Goal: Find specific page/section: Find specific page/section

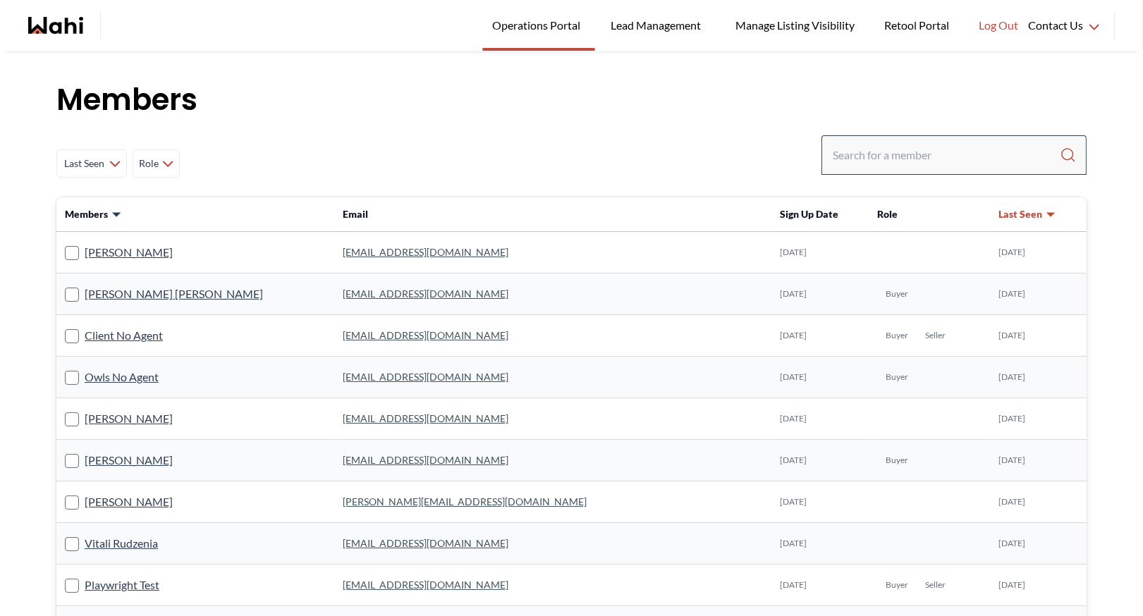
click at [873, 157] on input "Search input" at bounding box center [946, 154] width 227 height 25
type input "i"
type input "faraz"
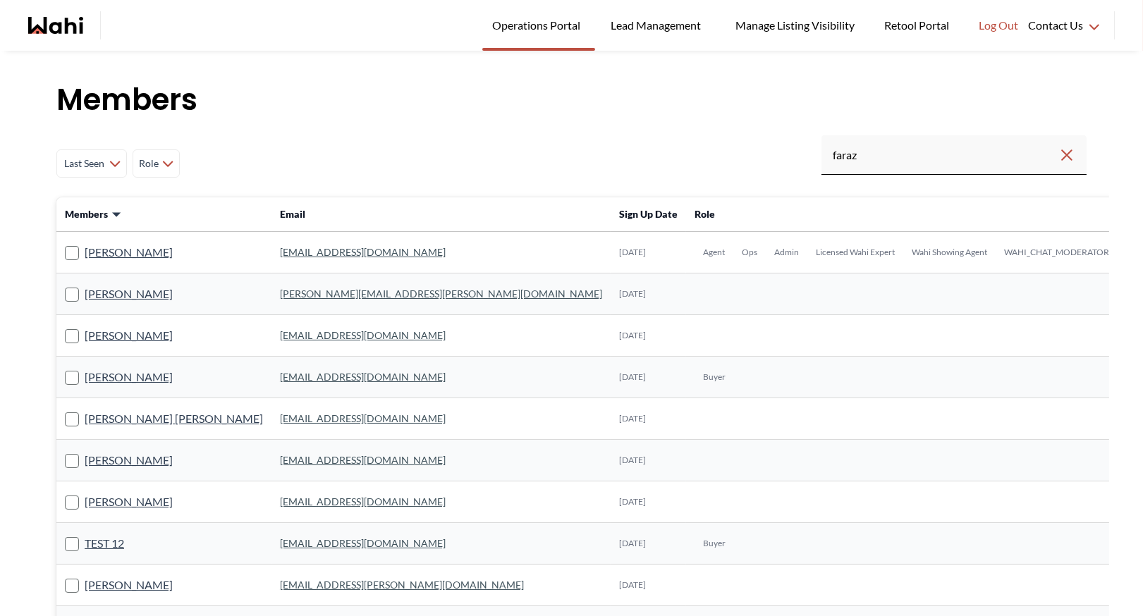
click at [304, 252] on link "faraz.azam@wahi.com" at bounding box center [363, 252] width 166 height 12
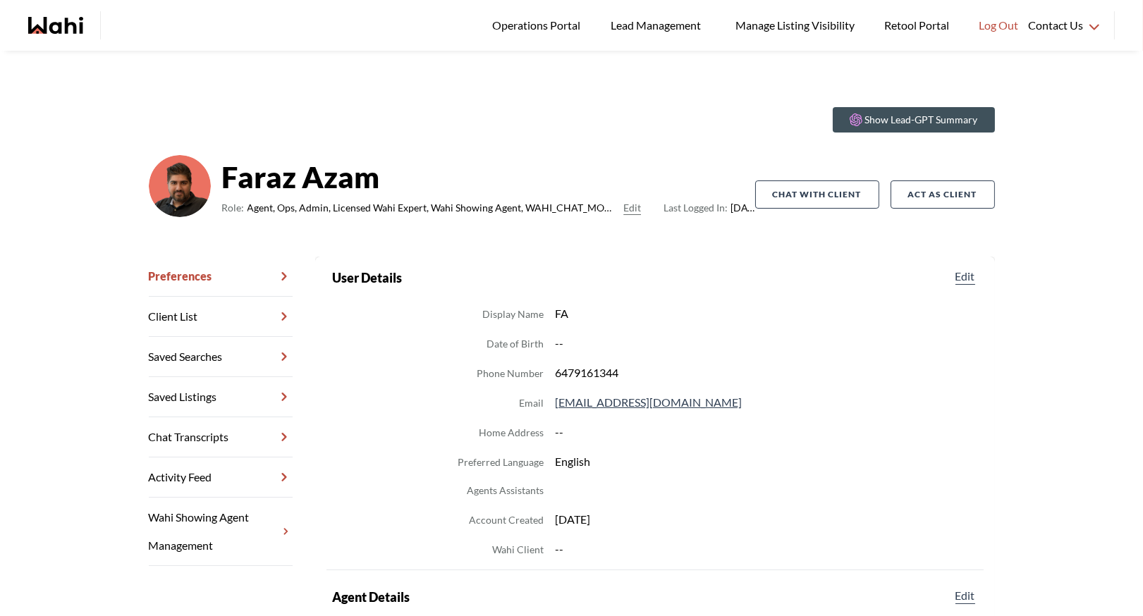
click at [224, 433] on link "Chat Transcripts" at bounding box center [221, 438] width 144 height 40
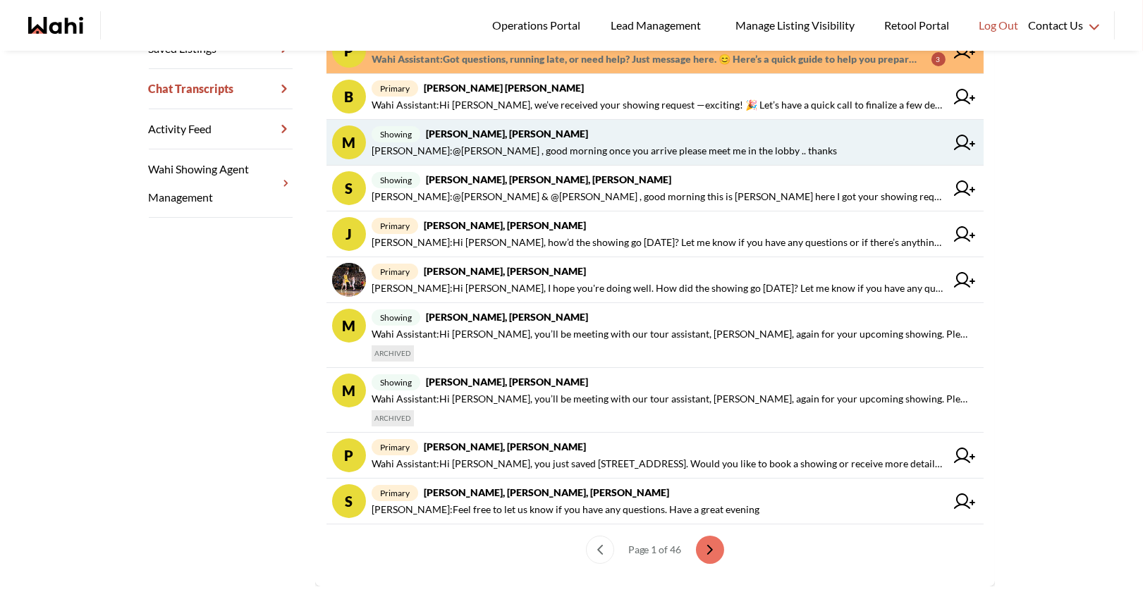
scroll to position [360, 0]
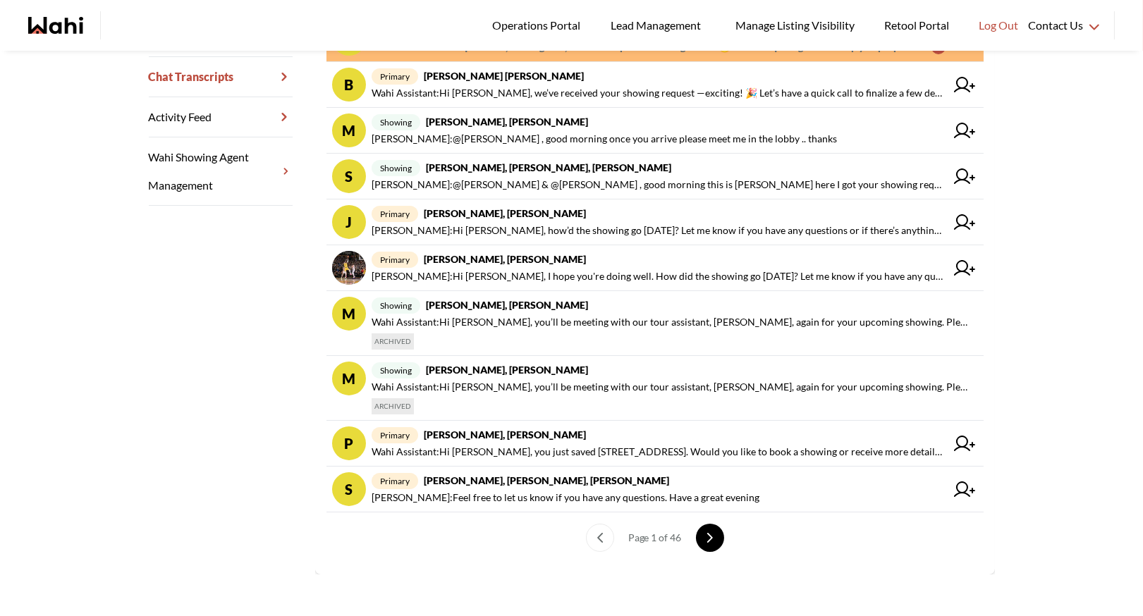
click at [712, 538] on icon "next page" at bounding box center [710, 538] width 10 height 10
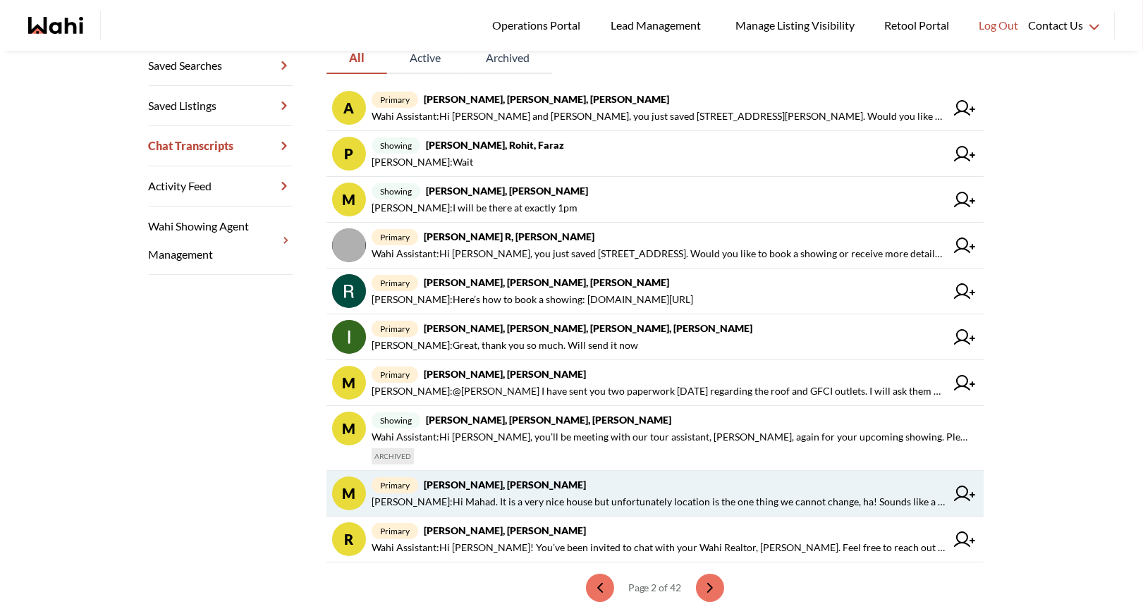
scroll to position [295, 0]
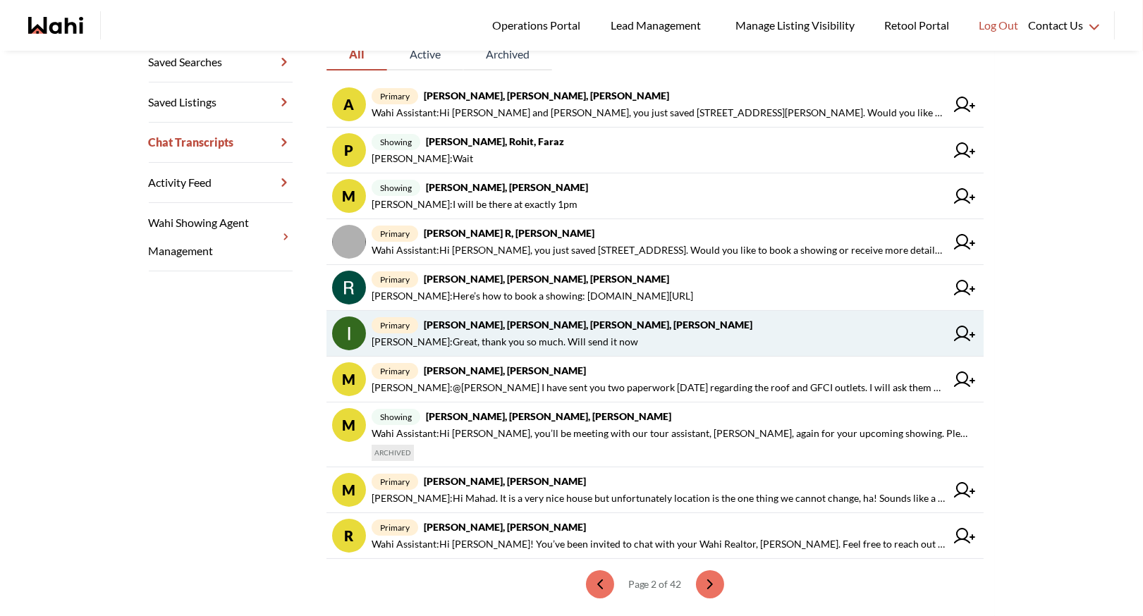
click at [666, 329] on span "primary Irina Krasyuk, Kseniya Krasyuk, Michelle, Faraz" at bounding box center [659, 325] width 574 height 17
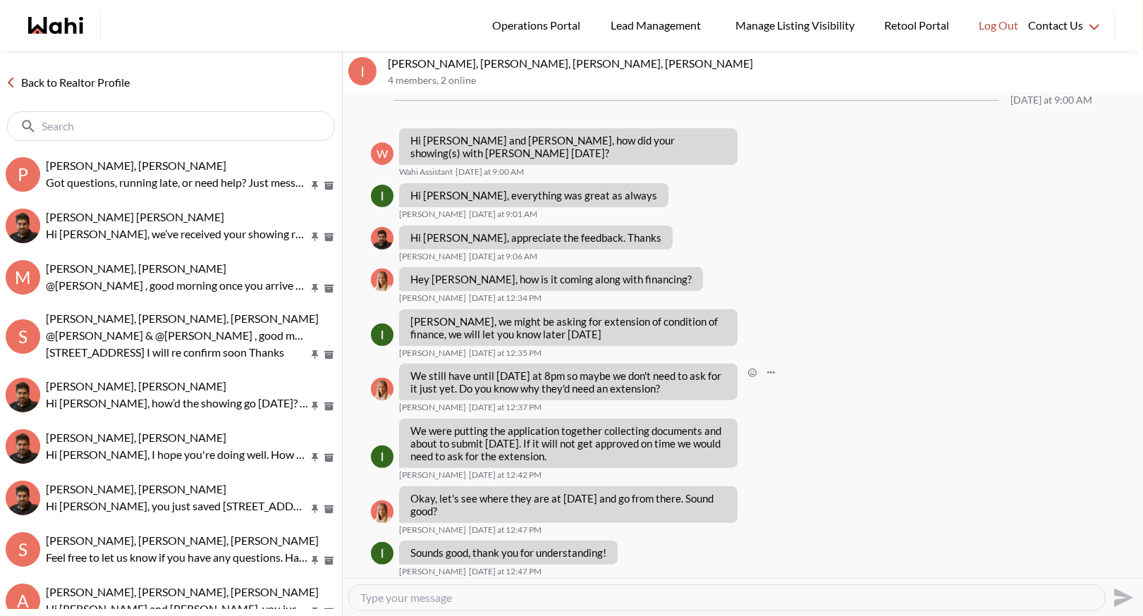
scroll to position [1275, 0]
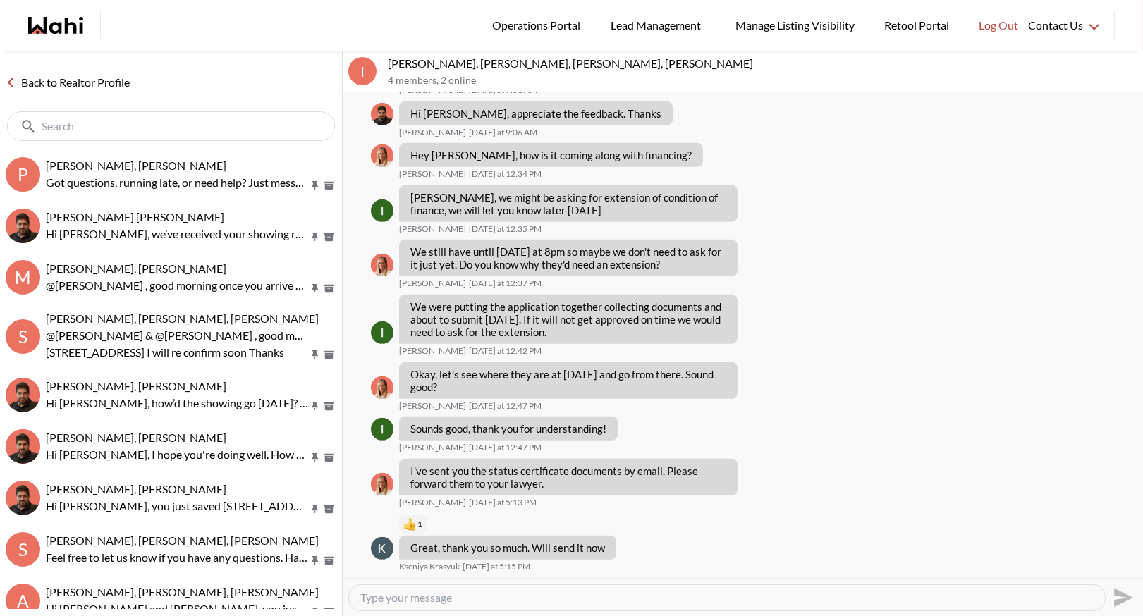
click at [77, 80] on link "Back to Realtor Profile" at bounding box center [67, 82] width 135 height 18
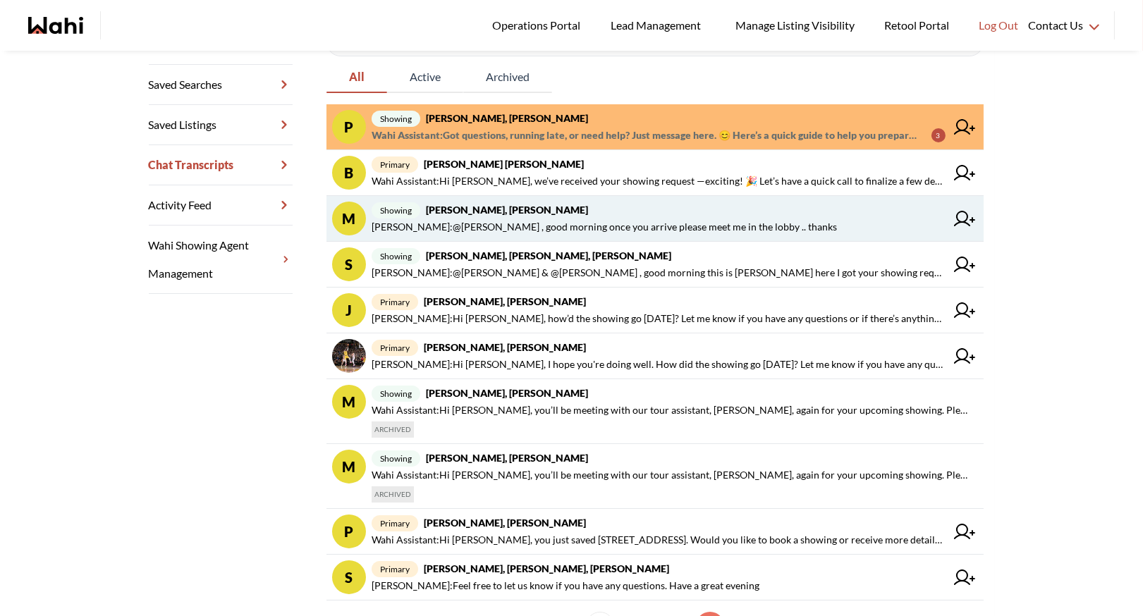
scroll to position [283, 0]
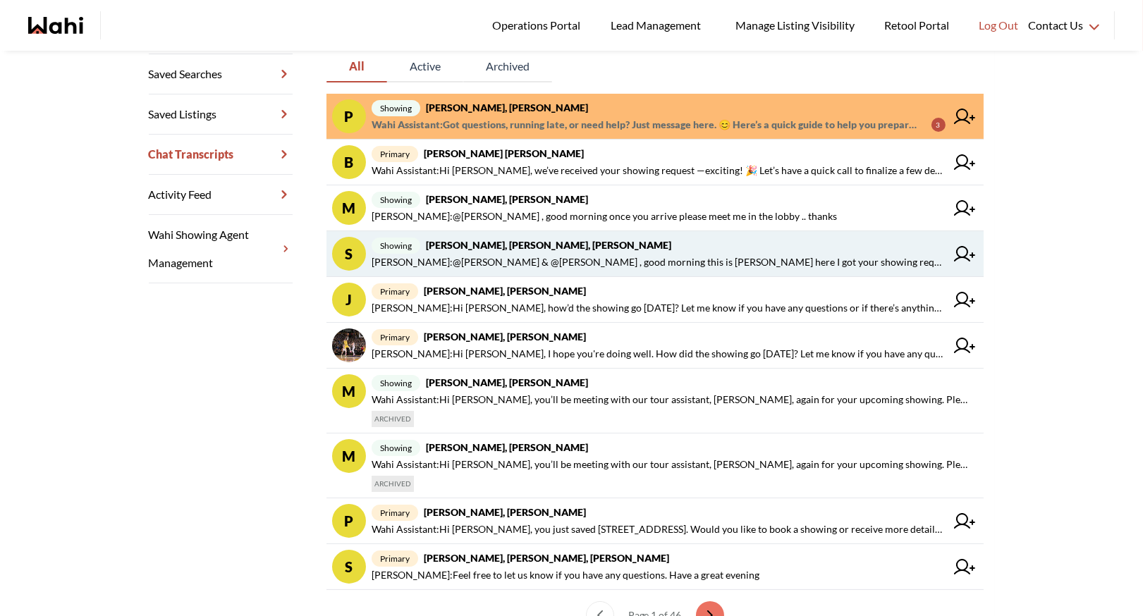
click at [615, 250] on span "showing Stannette Lindsay, Rajesh Kumar, Paul, Faraz" at bounding box center [659, 245] width 574 height 17
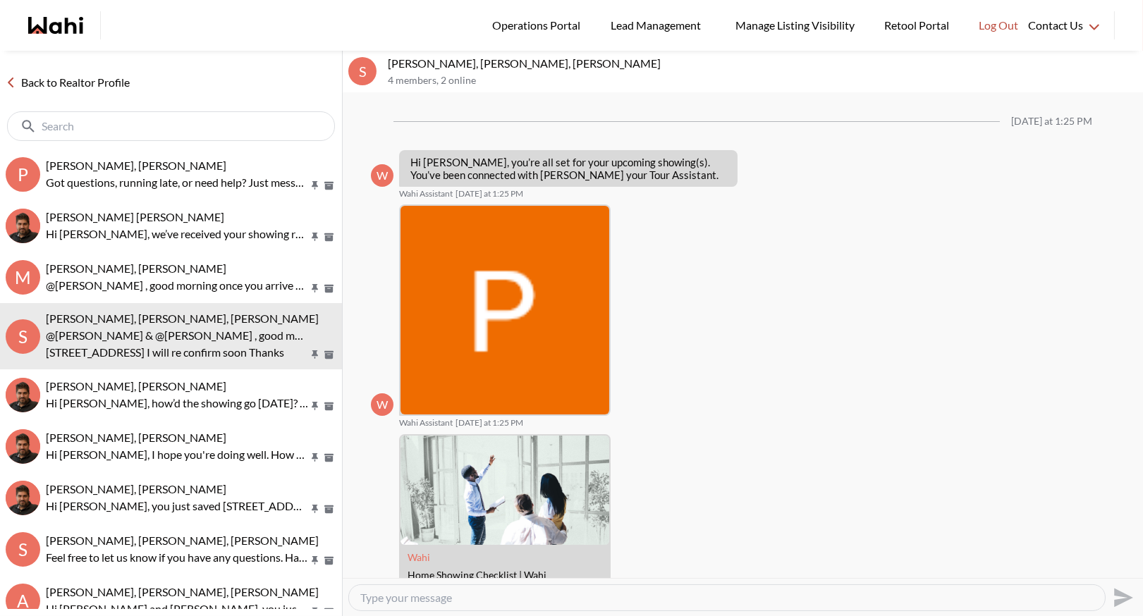
scroll to position [906, 0]
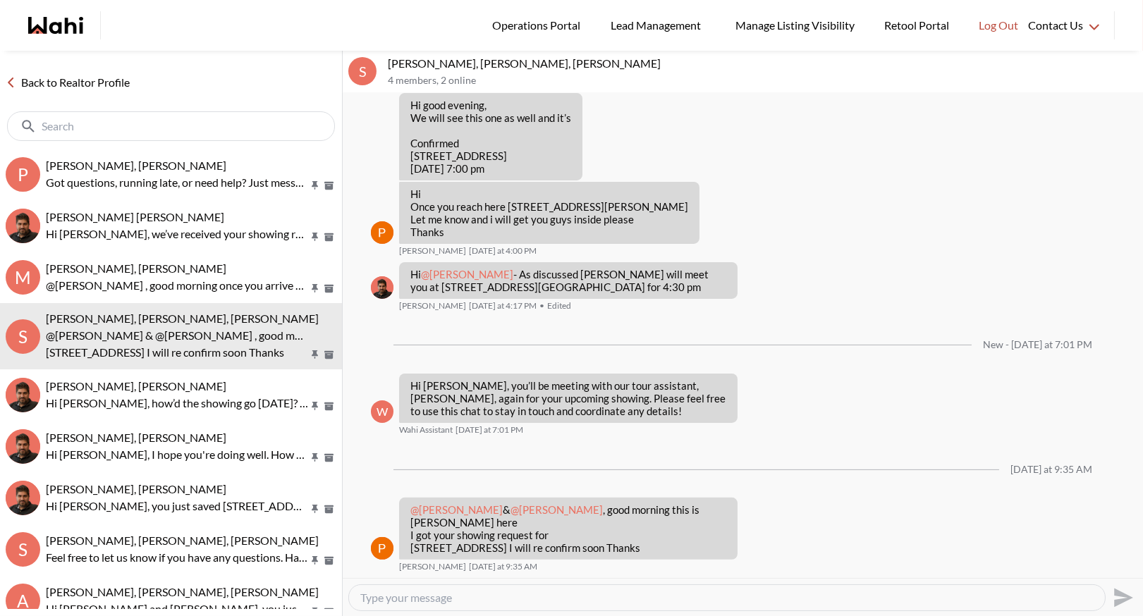
click at [78, 81] on link "Back to Realtor Profile" at bounding box center [67, 82] width 135 height 18
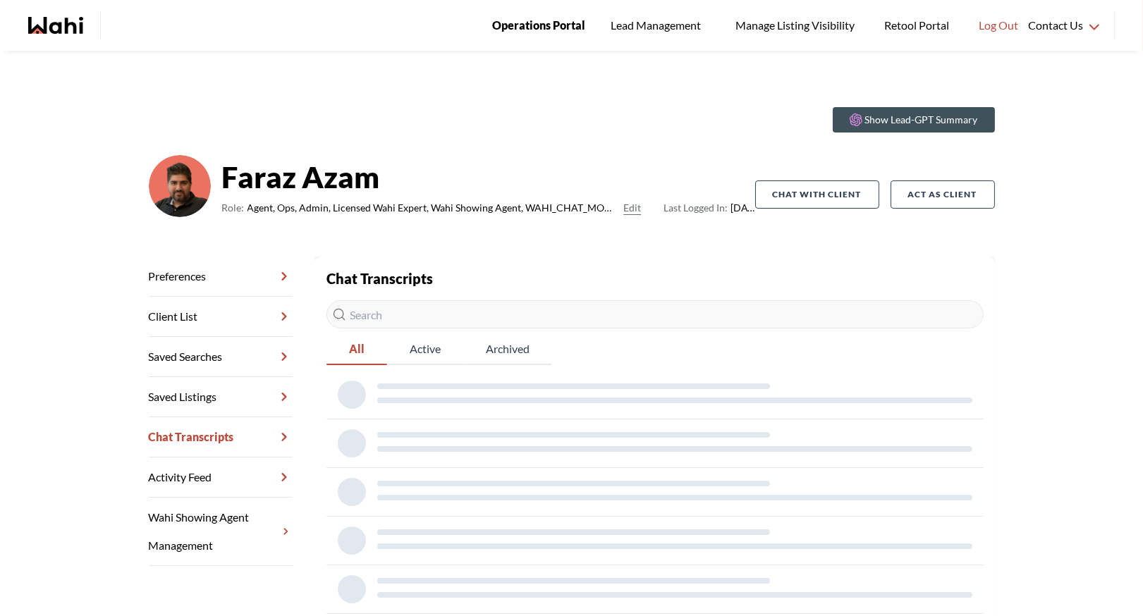
click at [545, 30] on span "Operations Portal" at bounding box center [538, 25] width 93 height 18
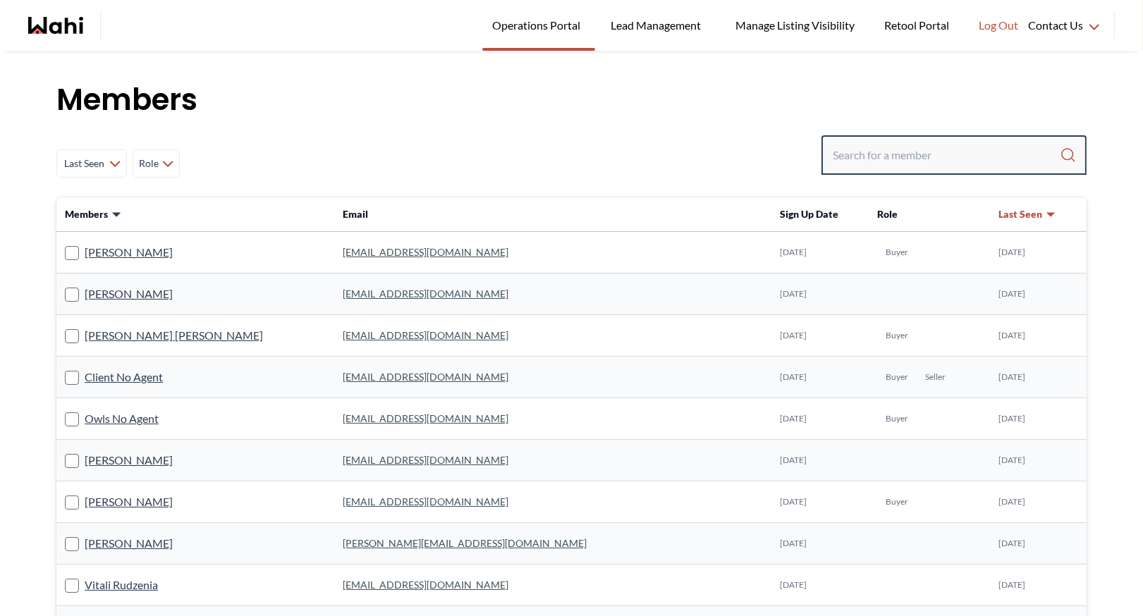
click at [892, 160] on input "Search input" at bounding box center [946, 154] width 227 height 25
type input "ryckman"
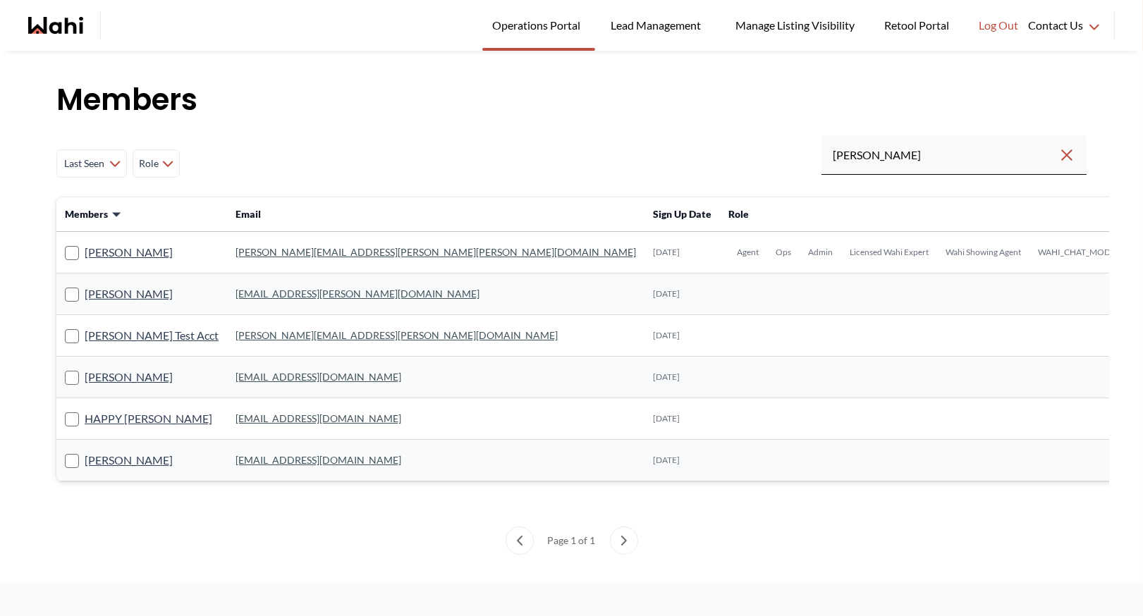
click at [249, 253] on link "michelle.williams@wahi.com" at bounding box center [436, 252] width 401 height 12
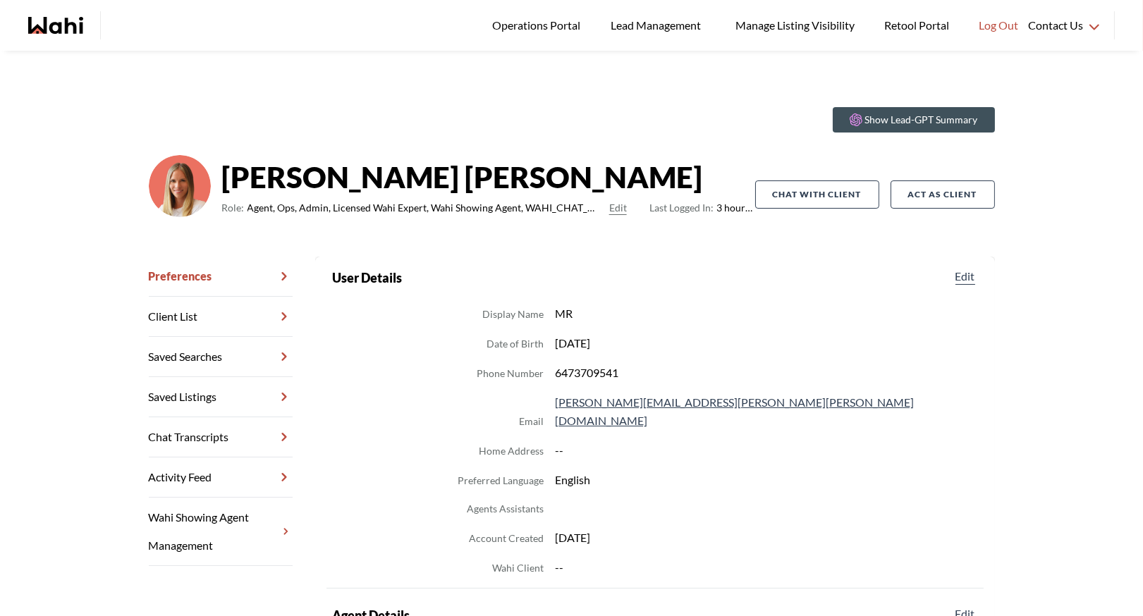
click at [229, 430] on link "Chat Transcripts" at bounding box center [221, 438] width 144 height 40
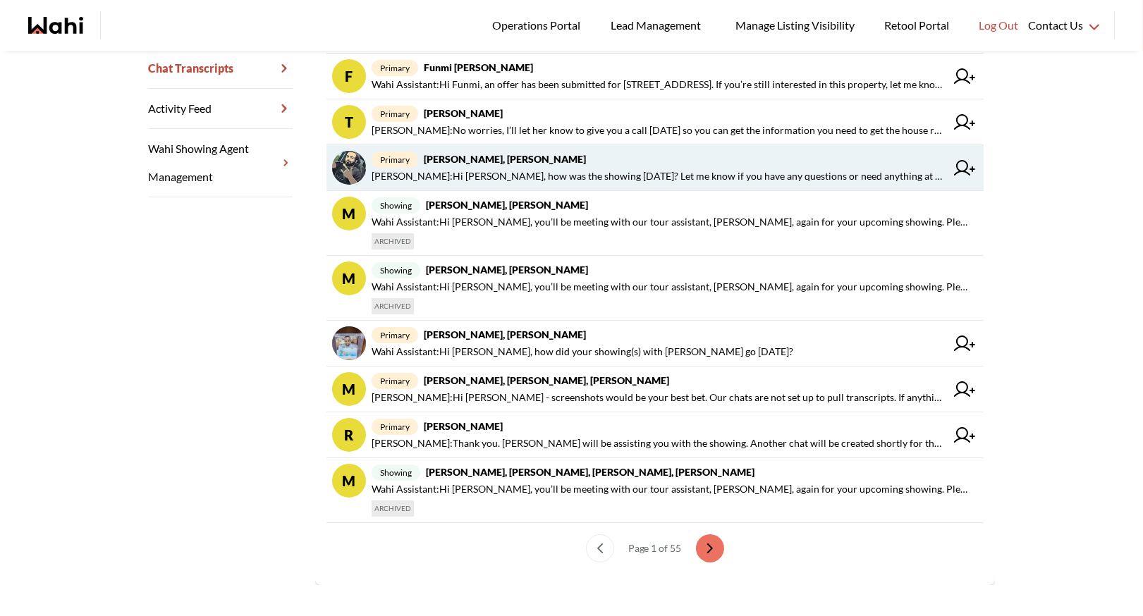
scroll to position [379, 0]
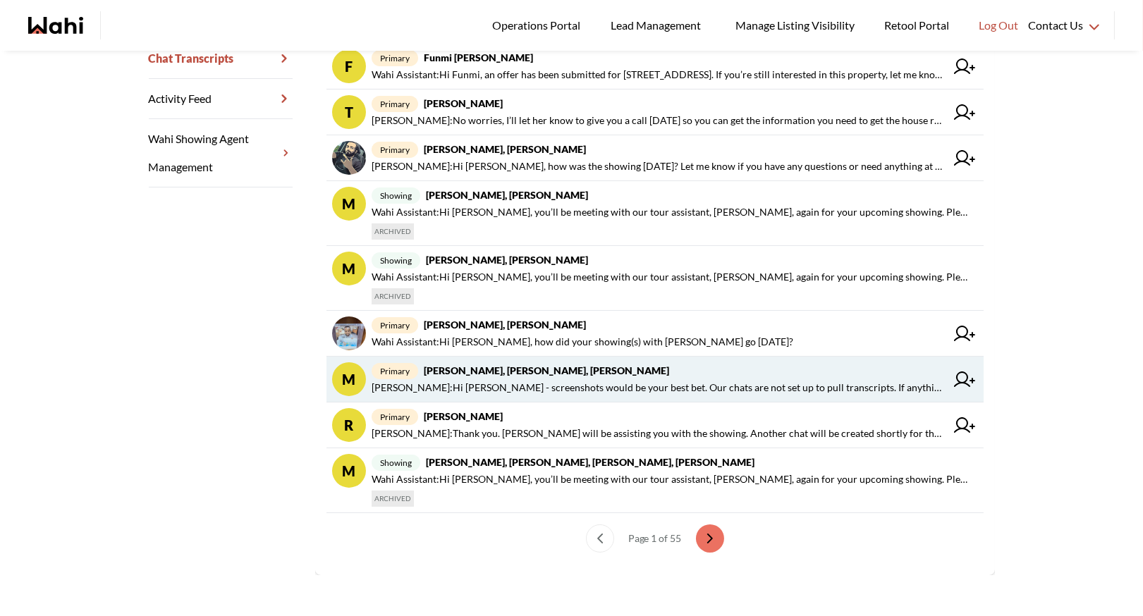
click at [622, 379] on span "Barbara Funt : Hi Margaret - screenshots would be your best bet. Our chats are …" at bounding box center [659, 387] width 574 height 17
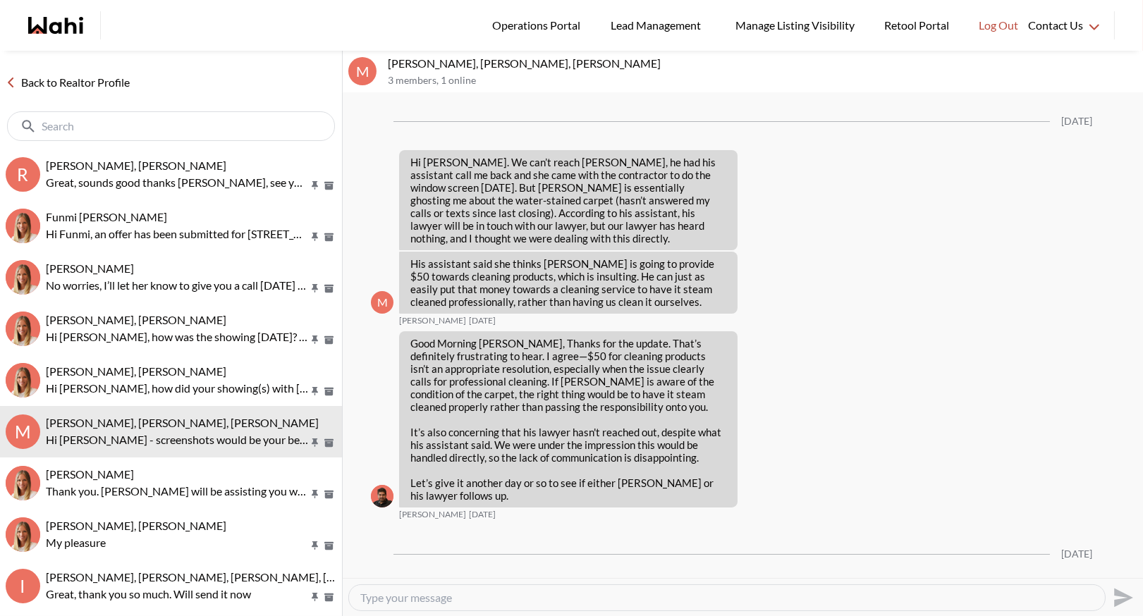
scroll to position [1468, 0]
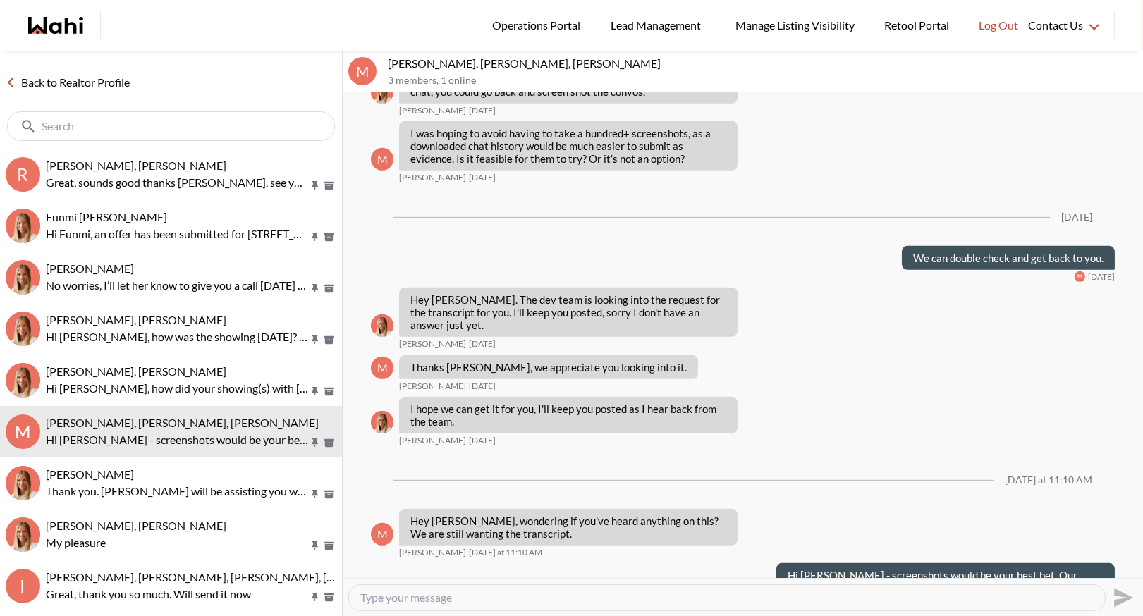
click at [109, 79] on link "Back to Realtor Profile" at bounding box center [67, 82] width 135 height 18
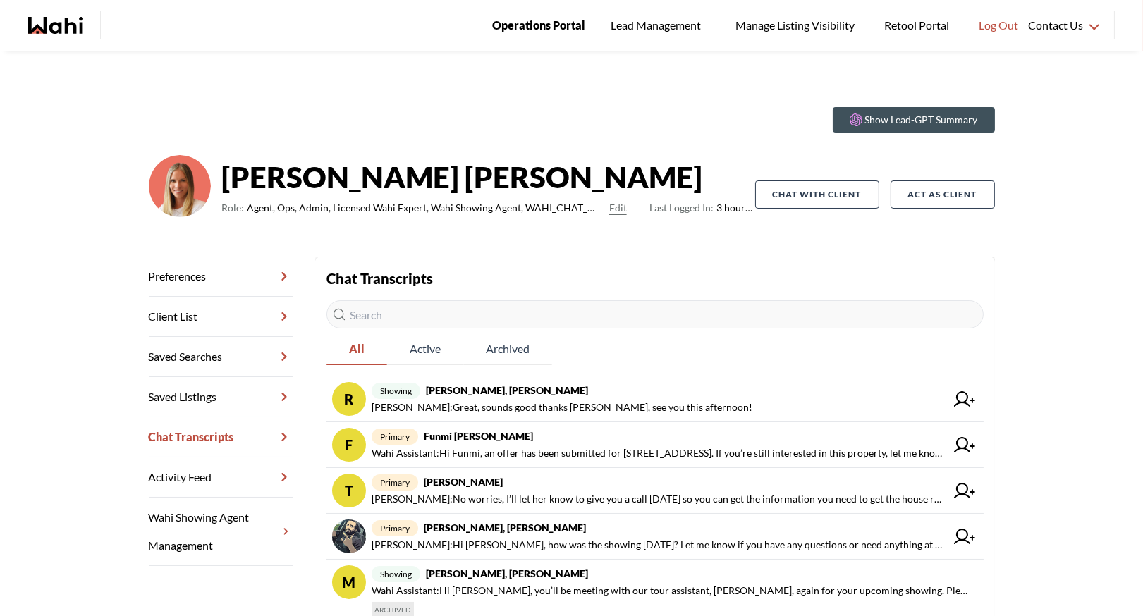
click at [542, 20] on span "Operations Portal" at bounding box center [538, 25] width 93 height 18
click at [539, 20] on span "Operations Portal" at bounding box center [538, 25] width 93 height 18
